Goal: Task Accomplishment & Management: Use online tool/utility

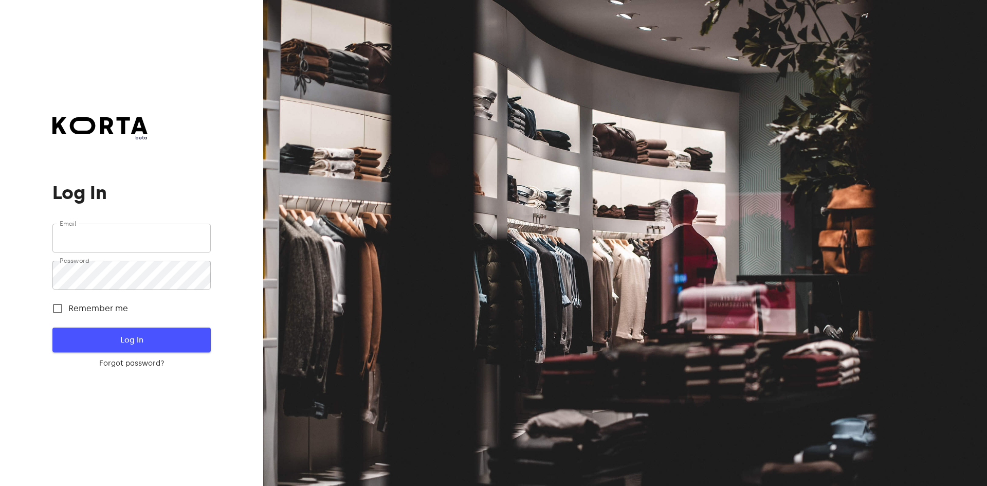
type input "[EMAIL_ADDRESS][DOMAIN_NAME]"
click at [140, 330] on button "Log In" at bounding box center [131, 340] width 158 height 25
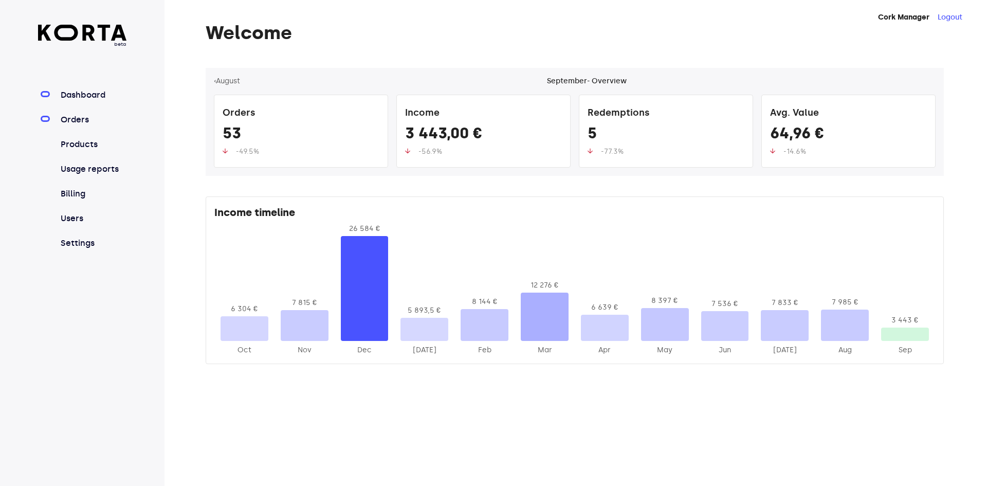
click at [76, 119] on link "Orders" at bounding box center [93, 120] width 68 height 12
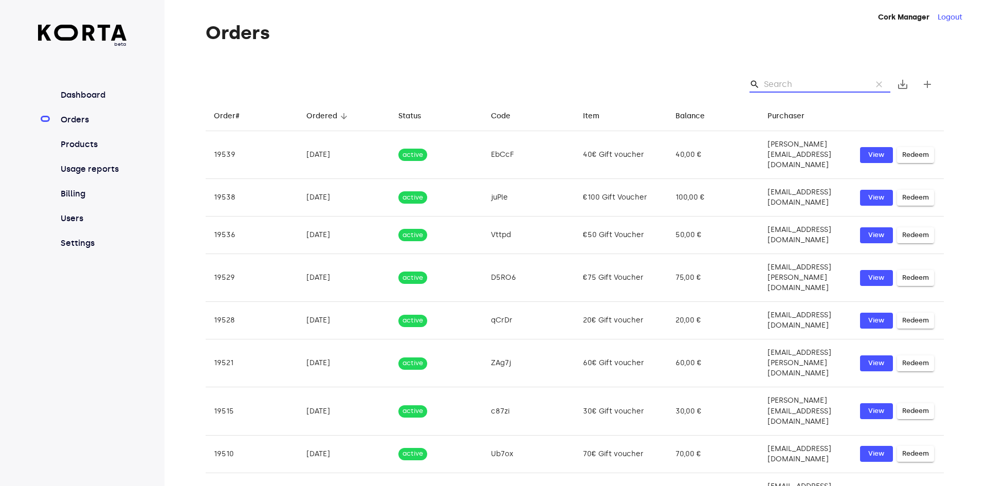
click at [808, 82] on input "Search" at bounding box center [814, 84] width 100 height 16
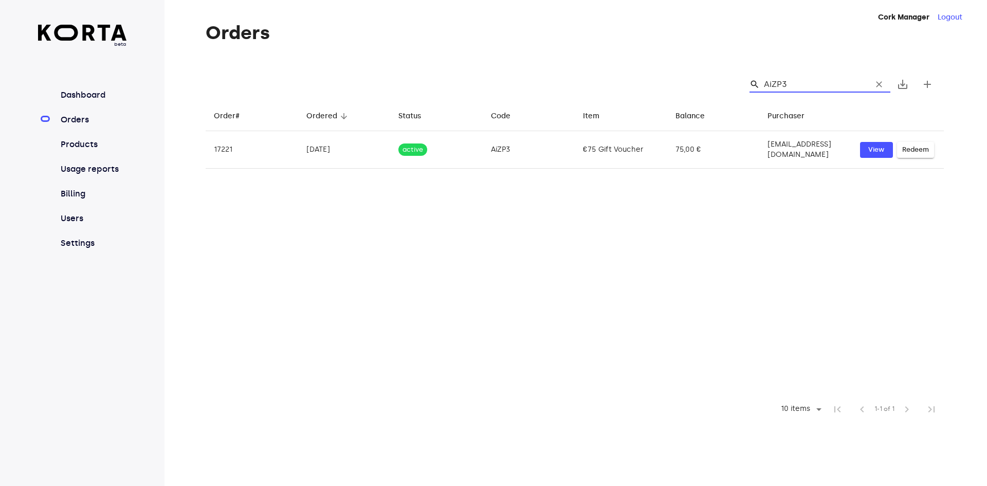
drag, startPoint x: 775, startPoint y: 84, endPoint x: 767, endPoint y: 82, distance: 8.6
click at [767, 82] on input "AiZP3" at bounding box center [814, 84] width 100 height 16
type input "AiZP3"
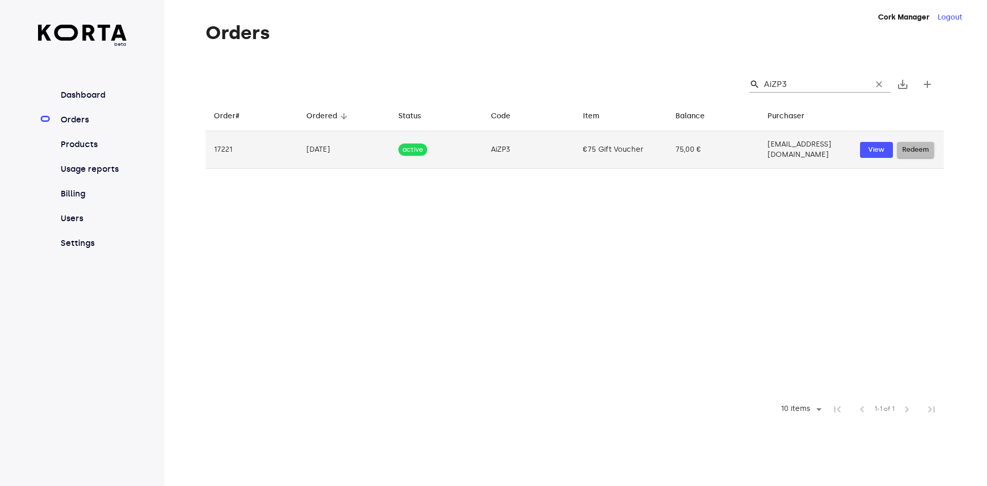
click at [917, 146] on span "Redeem" at bounding box center [915, 150] width 27 height 12
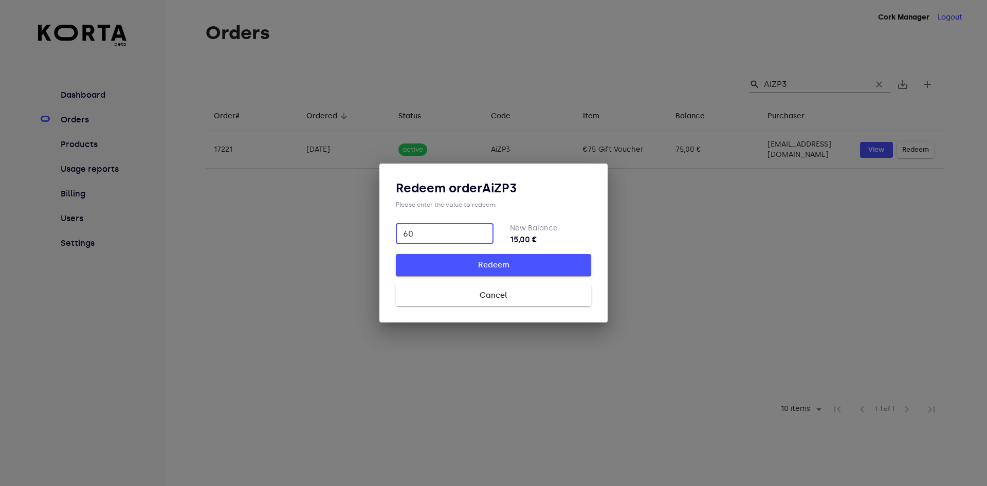
type input "60"
click at [502, 264] on span "Redeem" at bounding box center [493, 264] width 162 height 13
